Goal: Transaction & Acquisition: Register for event/course

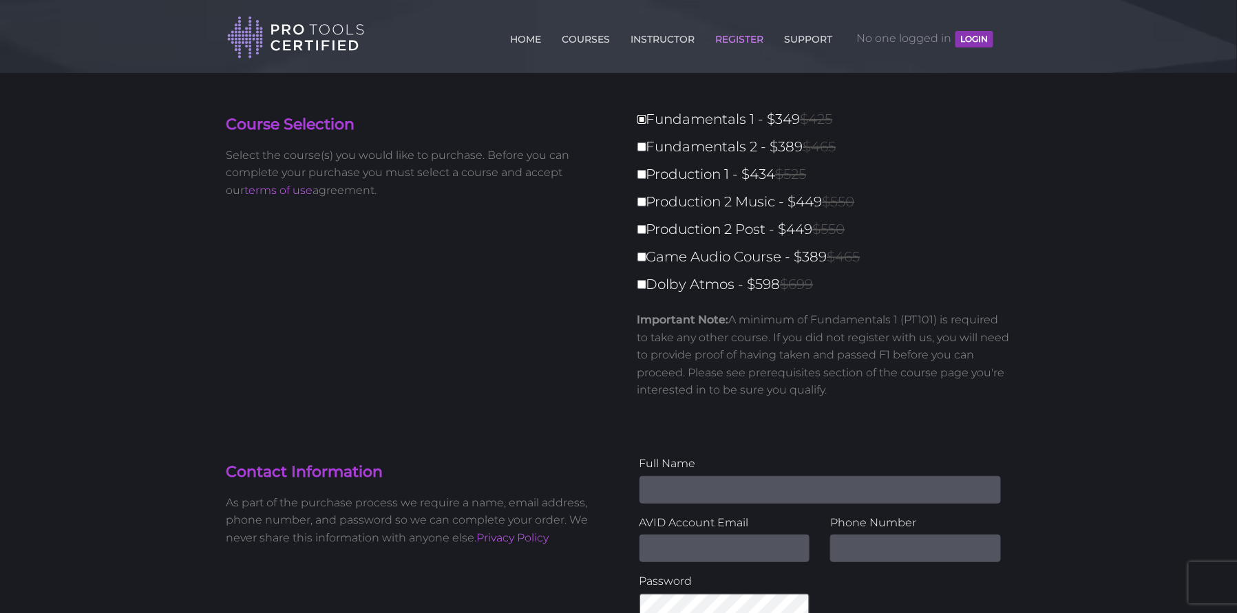
click at [642, 116] on input "Fundamentals 1 - $349 $425" at bounding box center [641, 119] width 9 height 9
checkbox input "true"
type input "349"
click at [637, 142] on input "Fundamentals 2 - $389 $465" at bounding box center [641, 146] width 9 height 9
checkbox input "true"
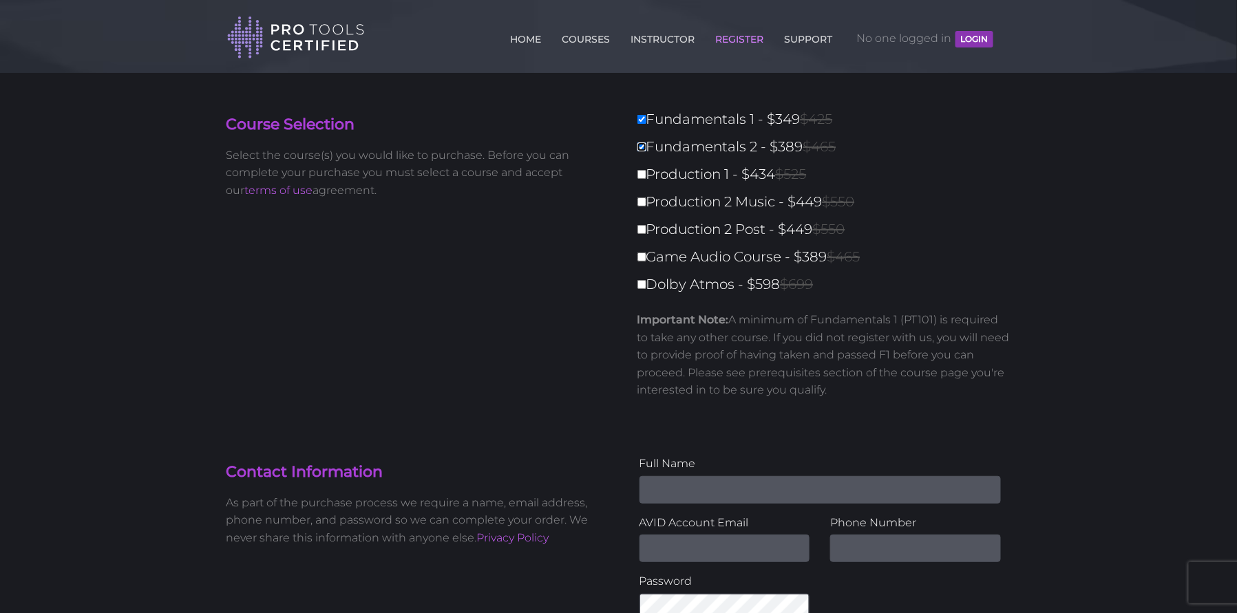
type input "738"
click at [637, 142] on input "Fundamentals 2 - $389 $465" at bounding box center [641, 146] width 9 height 9
checkbox input "false"
type input "349"
click at [642, 151] on input "Fundamentals 2 - $389 $465" at bounding box center [641, 146] width 9 height 9
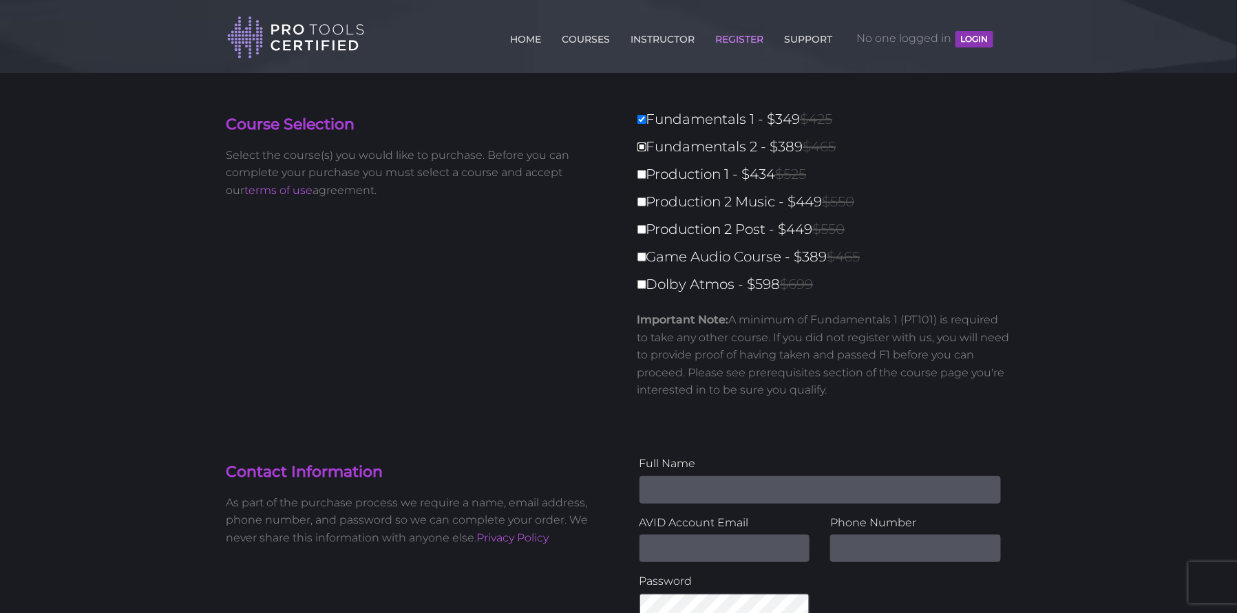
checkbox input "true"
type input "738"
click at [637, 142] on input "Fundamentals 2 - $389 $465" at bounding box center [641, 146] width 9 height 9
checkbox input "false"
type input "349"
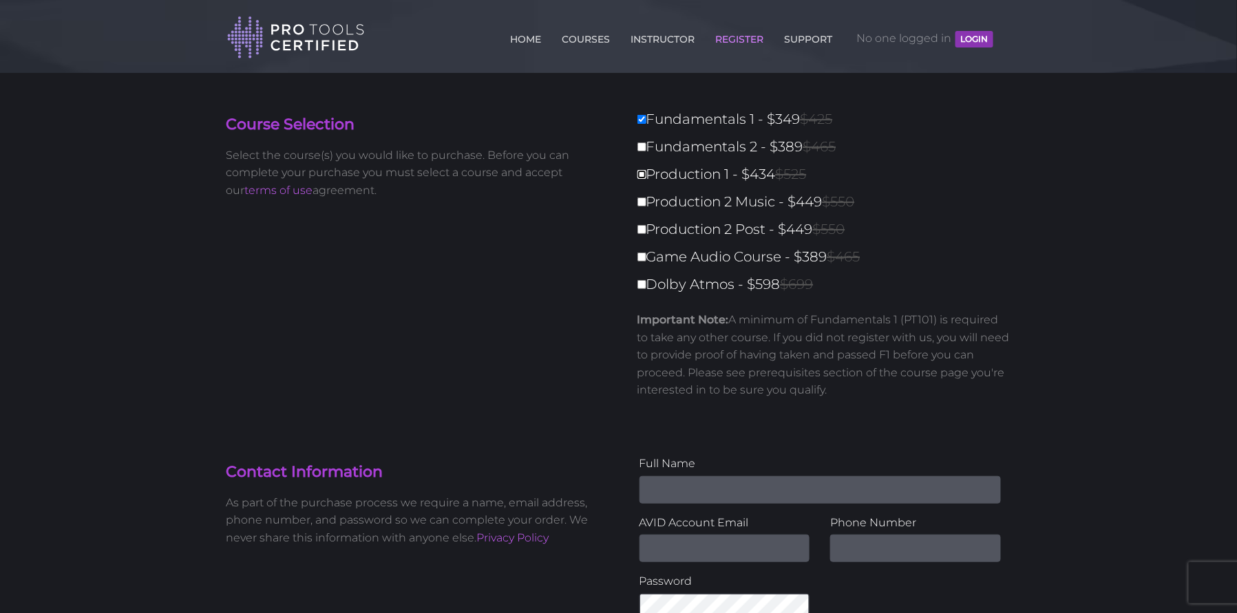
click at [644, 174] on input "Production 1 - $434 $525" at bounding box center [641, 174] width 9 height 9
checkbox input "true"
type input "783"
click at [637, 170] on input "Production 1 - $434 $525" at bounding box center [641, 174] width 9 height 9
checkbox input "false"
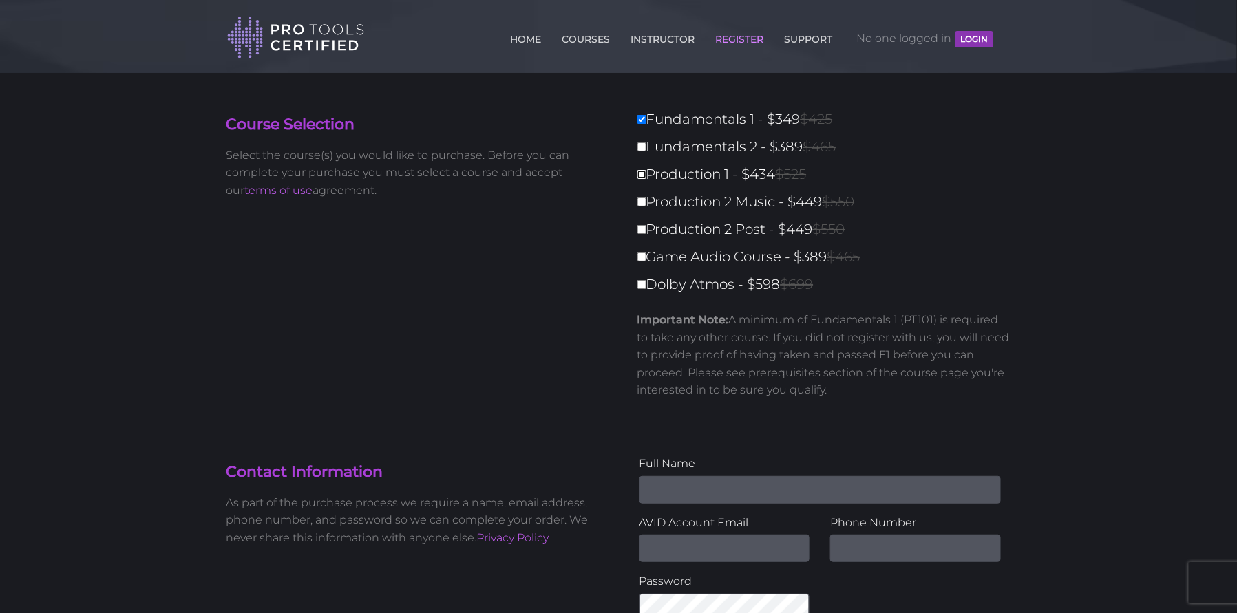
type input "349"
click at [641, 202] on input "Production 2 Music - $449 $550" at bounding box center [641, 202] width 9 height 9
checkbox input "true"
type input "798"
click at [640, 173] on input "Production 1 - $434 $525" at bounding box center [641, 174] width 9 height 9
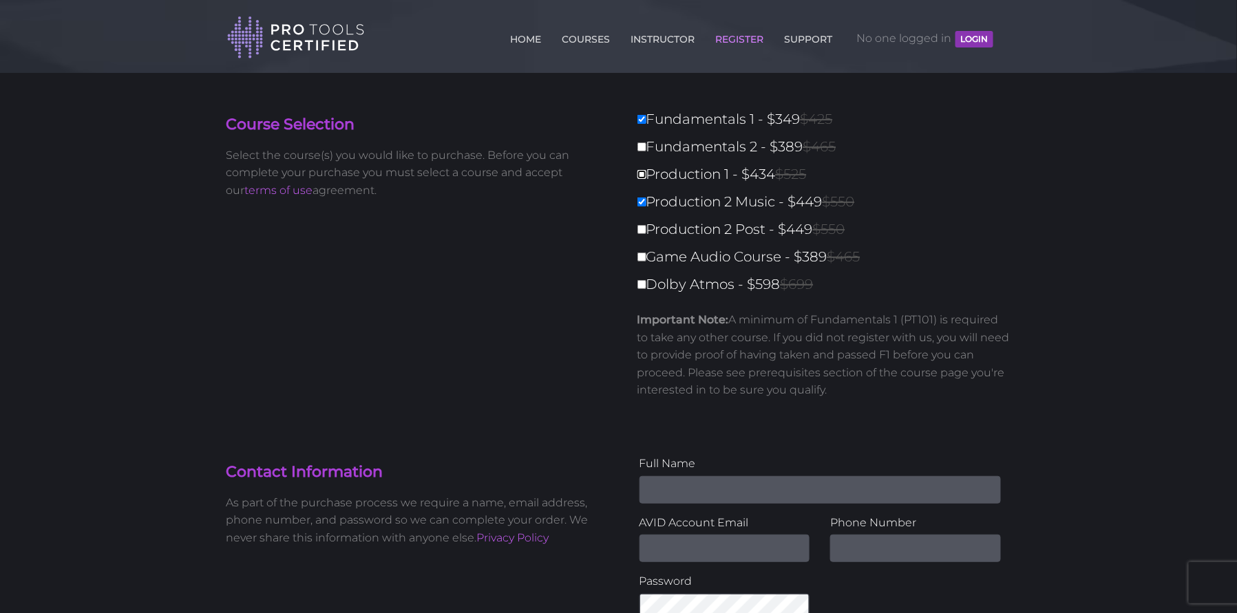
checkbox input "true"
type input "1232"
click at [644, 146] on input "Fundamentals 2 - $389 $465" at bounding box center [641, 146] width 9 height 9
checkbox input "true"
type input "1621"
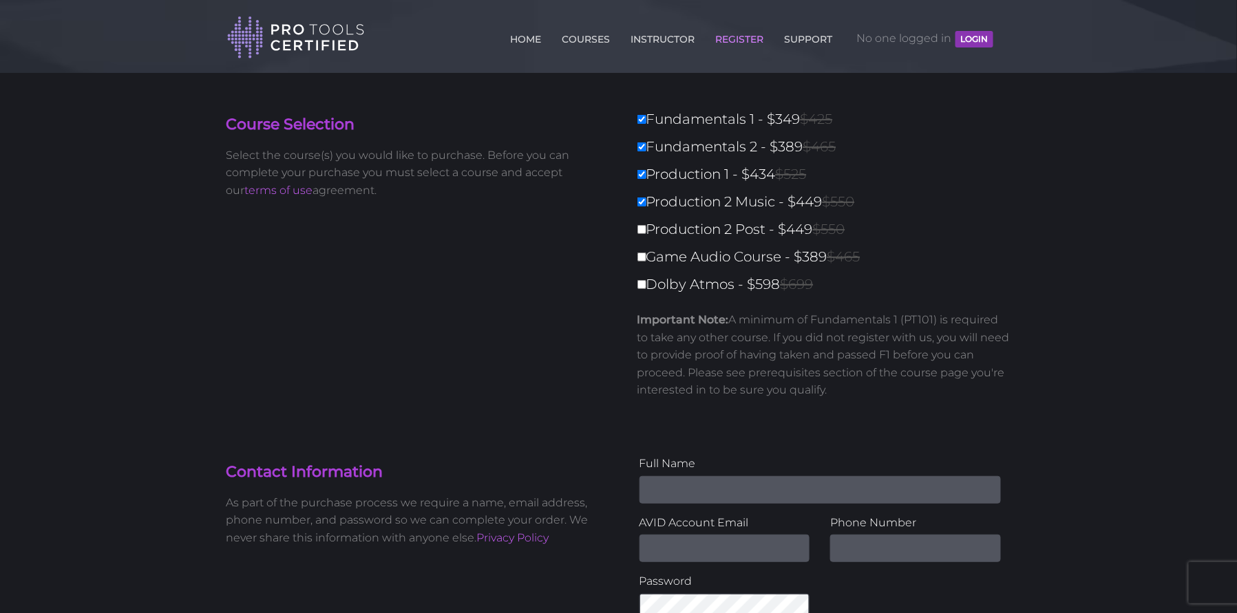
click at [646, 226] on label "Production 2 Post - $449 $550" at bounding box center [828, 229] width 382 height 24
click at [646, 226] on input "Production 2 Post - $449 $550" at bounding box center [641, 229] width 9 height 9
checkbox input "true"
type input "2070"
click at [642, 246] on label "Game Audio Course - $389 $465" at bounding box center [828, 257] width 382 height 24
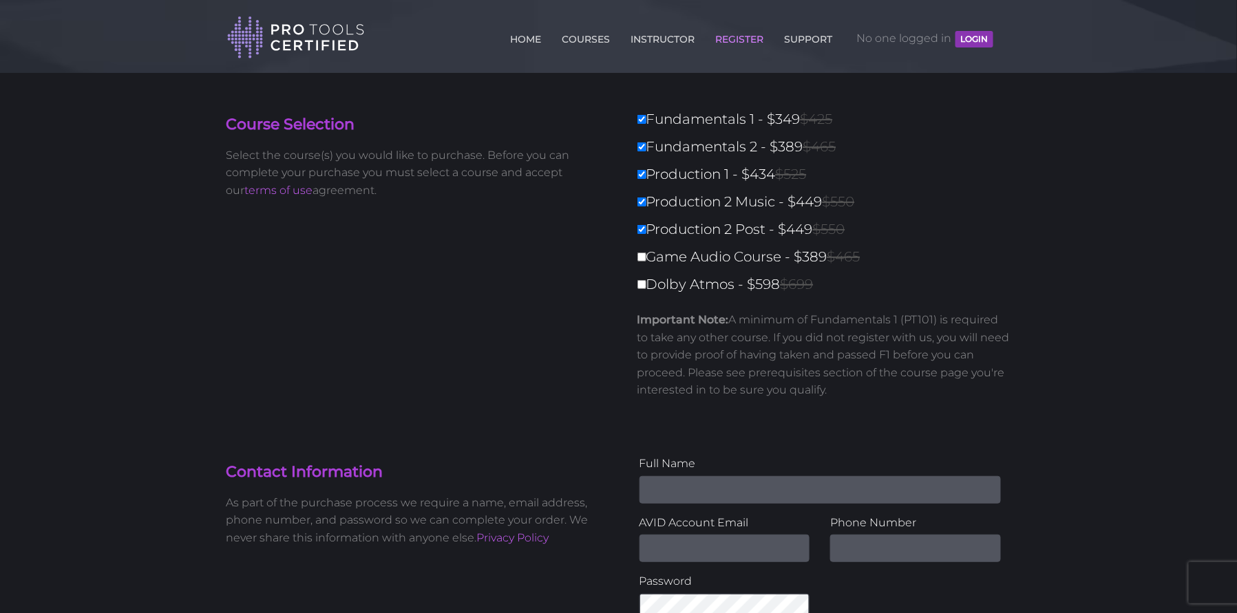
click at [642, 253] on input "Game Audio Course - $389 $465" at bounding box center [641, 257] width 9 height 9
checkbox input "true"
type input "2459"
click at [644, 255] on input "Game Audio Course - $389 $465" at bounding box center [641, 257] width 9 height 9
checkbox input "false"
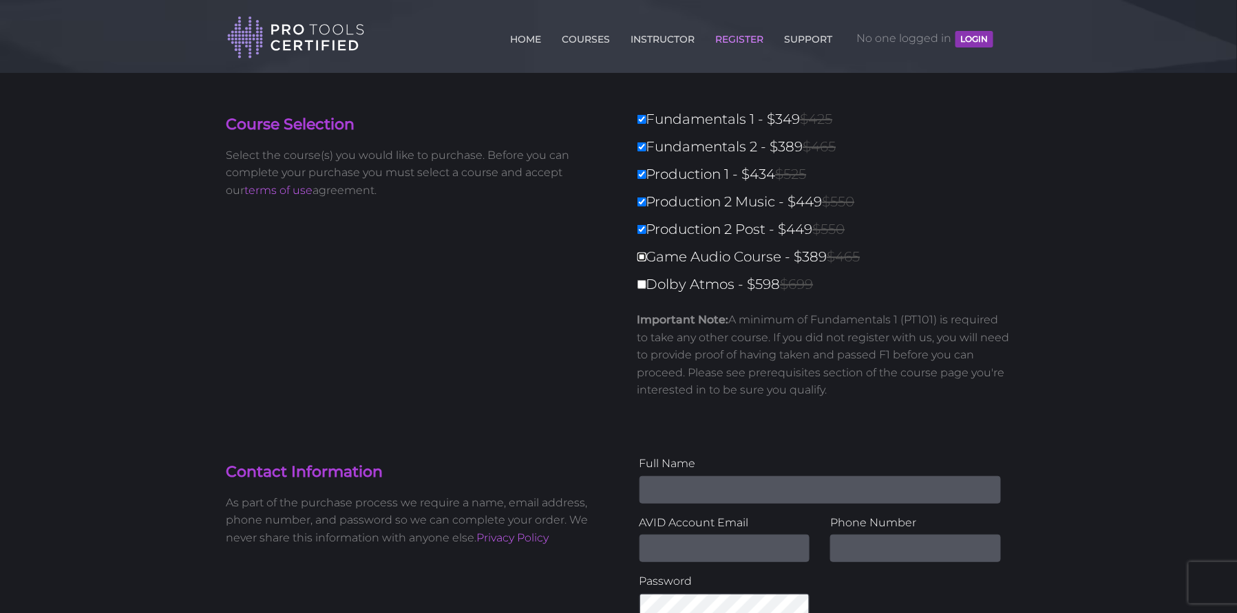
type input "2070"
click at [641, 255] on input "Game Audio Course - $389 $465" at bounding box center [641, 257] width 9 height 9
checkbox input "true"
type input "2459"
click at [643, 281] on input "Dolby Atmos - $598 $699" at bounding box center [641, 284] width 9 height 9
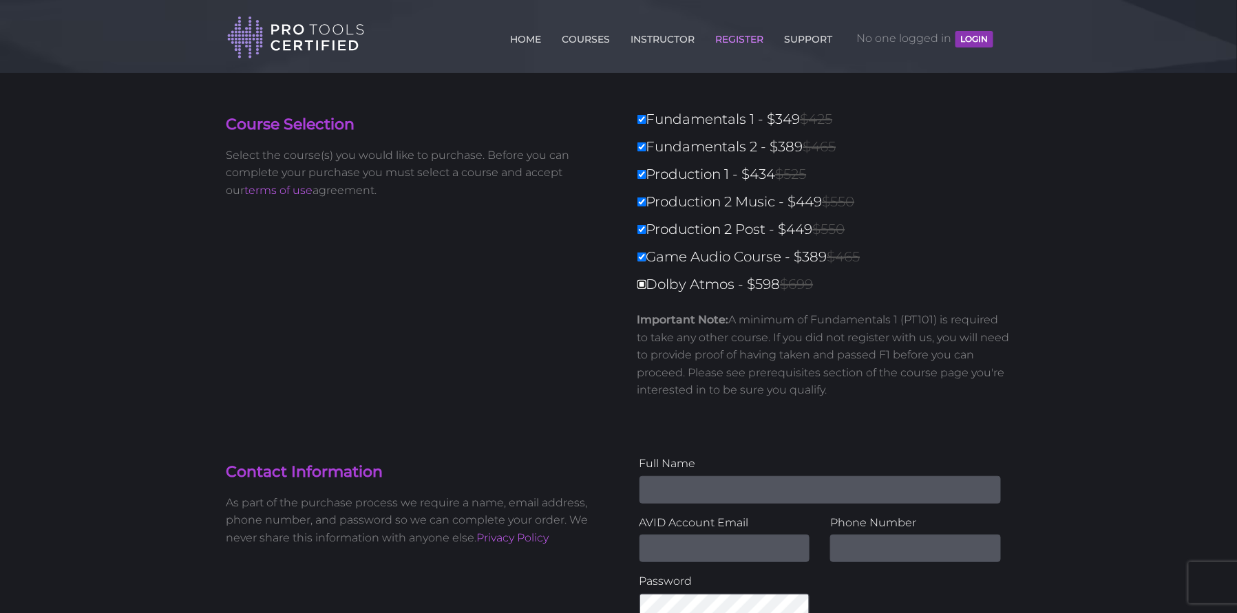
checkbox input "true"
type input "3057"
